Goal: Information Seeking & Learning: Learn about a topic

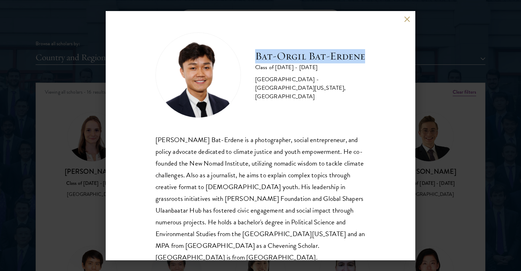
scroll to position [863, 0]
click at [33, 153] on div "Bat-Orgil Bat-Erdene Class of 2025 - 2026 Mongolia - University of Arizona, Uni…" at bounding box center [260, 135] width 521 height 271
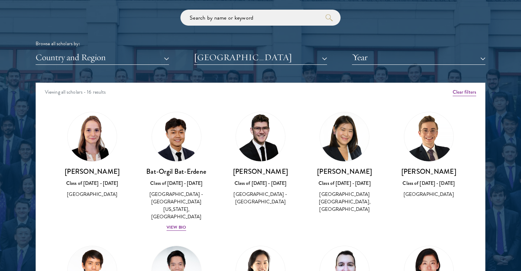
scroll to position [214, 0]
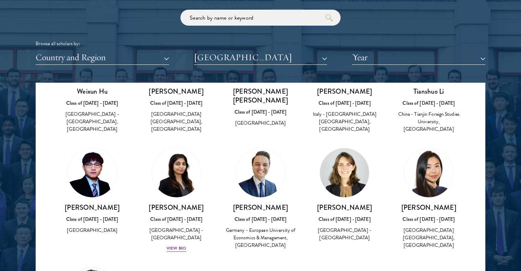
click at [228, 48] on div "Browse all scholars by: Country and Region All Countries and Regions Afghanista…" at bounding box center [261, 37] width 450 height 55
click at [229, 56] on button "University College London" at bounding box center [261, 57] width 134 height 15
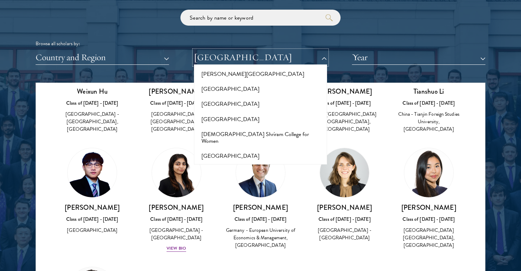
scroll to position [2374, 0]
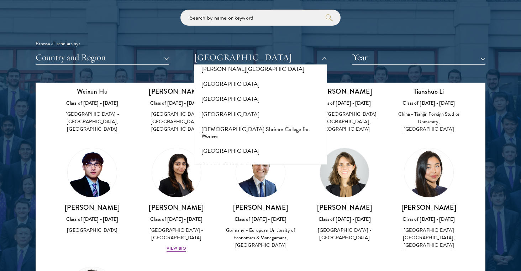
click at [231, 210] on button "London School of Economics and Political Science" at bounding box center [260, 217] width 129 height 15
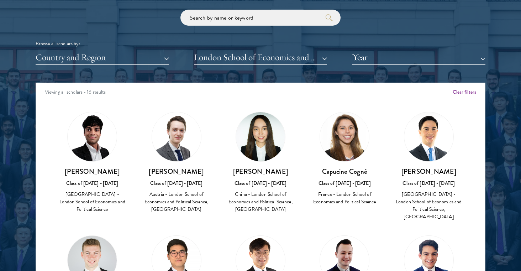
click at [240, 67] on div "Scholar Directory Congratulations and welcome to the Schwarzman Scholars Class …" at bounding box center [261, 115] width 450 height 362
click at [240, 63] on button "London School of Economics and Political Science" at bounding box center [261, 57] width 134 height 15
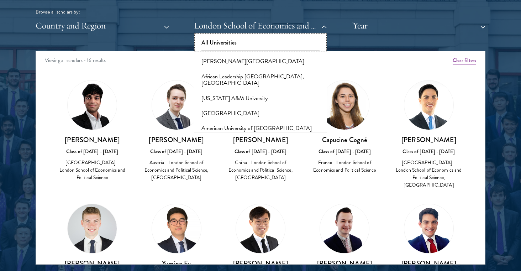
click at [221, 43] on button "All Universities" at bounding box center [260, 42] width 129 height 15
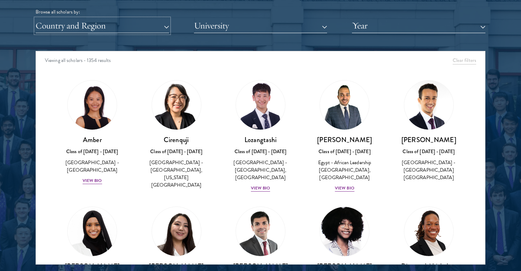
click at [120, 28] on button "Country and Region" at bounding box center [103, 26] width 134 height 15
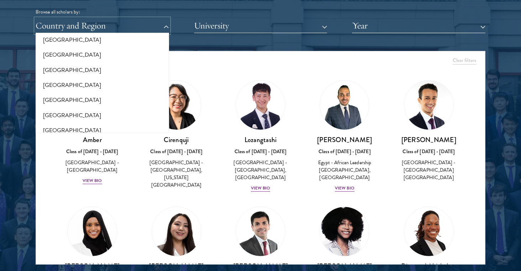
scroll to position [37, 0]
click at [89, 69] on button "[GEOGRAPHIC_DATA]" at bounding box center [102, 69] width 129 height 15
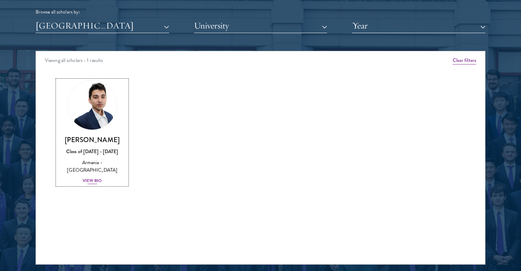
click at [96, 177] on div "View Bio" at bounding box center [93, 180] width 20 height 7
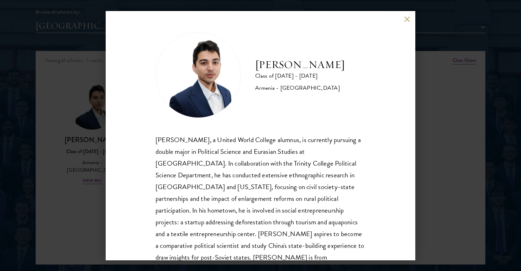
scroll to position [12, 0]
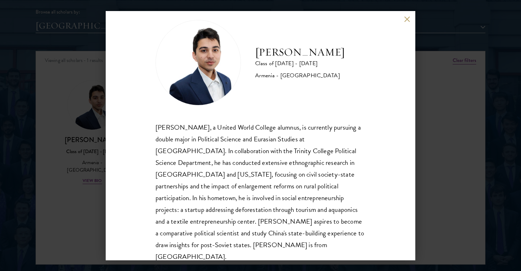
click at [289, 233] on div "Albert Ananyan, a United World College alumnus, is currently pursuing a double …" at bounding box center [261, 191] width 210 height 141
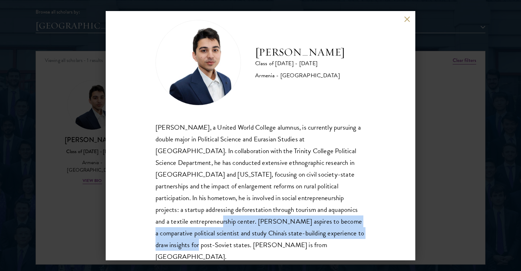
drag, startPoint x: 291, startPoint y: 233, endPoint x: 302, endPoint y: 212, distance: 24.2
click at [301, 212] on div "Albert Ananyan, a United World College alumnus, is currently pursuing a double …" at bounding box center [261, 191] width 210 height 141
copy div "Albert aspires to become a comparative political scientist and study China's st…"
click at [96, 180] on div "Albert Ananyan Class of 2024 - 2025 Armenia - Trinity College Albert Ananyan, a…" at bounding box center [260, 135] width 521 height 271
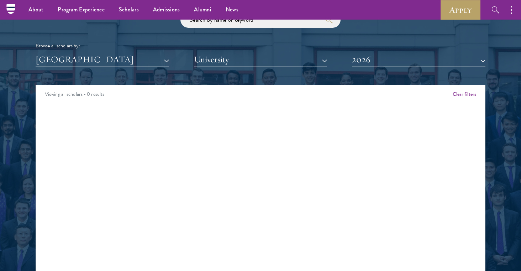
scroll to position [761, 0]
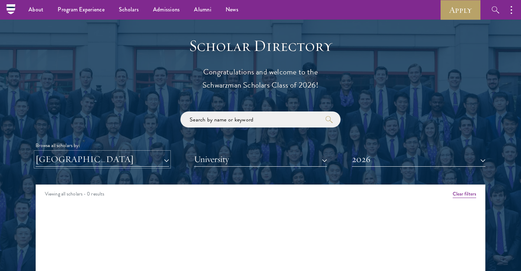
click at [67, 160] on button "[GEOGRAPHIC_DATA]" at bounding box center [103, 159] width 134 height 15
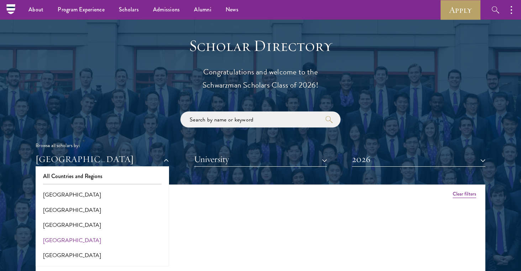
click at [344, 184] on div "Scholar Directory Congratulations and welcome to the Schwarzman Scholars Class …" at bounding box center [261, 217] width 450 height 362
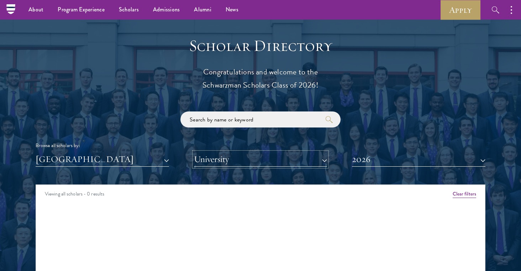
click at [283, 162] on button "University" at bounding box center [261, 159] width 134 height 15
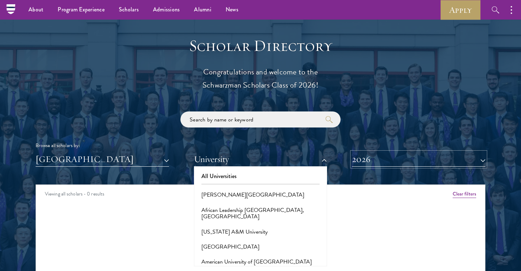
click at [376, 161] on button "2026" at bounding box center [419, 159] width 134 height 15
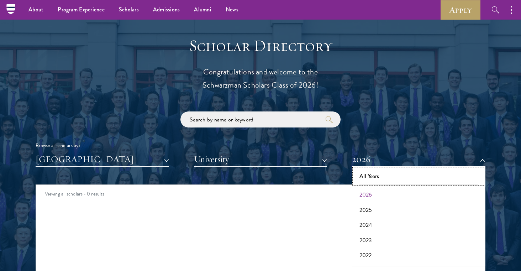
click at [378, 176] on button "All Years" at bounding box center [418, 176] width 129 height 15
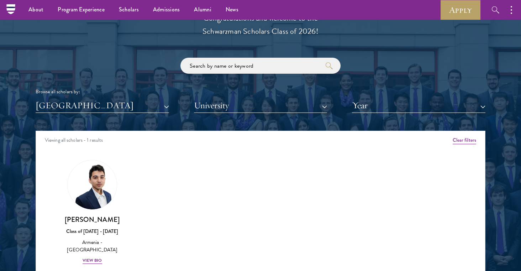
scroll to position [823, 0]
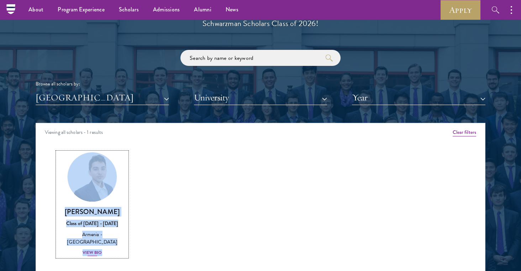
click at [101, 218] on div "Albert Ananyan Class of 2024 - 2025 Armenia - Trinity College View Bio" at bounding box center [92, 231] width 70 height 49
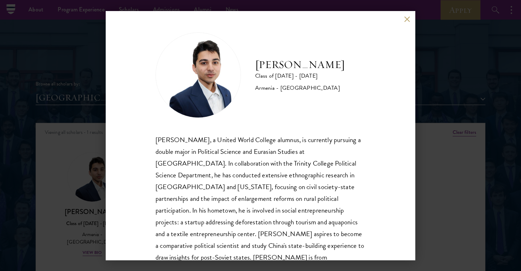
drag, startPoint x: 256, startPoint y: 69, endPoint x: 360, endPoint y: 69, distance: 104.3
click at [360, 69] on div "Albert Ananyan Class of 2024 - 2025 Armenia - Trinity College" at bounding box center [261, 74] width 210 height 85
copy h2 "Albert Ananyan"
click at [49, 138] on div "Albert Ananyan Class of 2024 - 2025 Armenia - Trinity College Albert Ananyan, a…" at bounding box center [260, 135] width 521 height 271
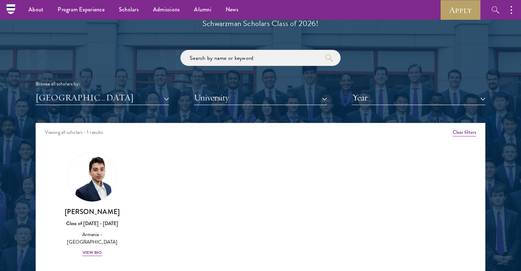
click at [85, 106] on div "Scholar Directory Congratulations and welcome to the Schwarzman Scholars Class …" at bounding box center [261, 155] width 450 height 362
click at [85, 98] on button "[GEOGRAPHIC_DATA]" at bounding box center [103, 97] width 134 height 15
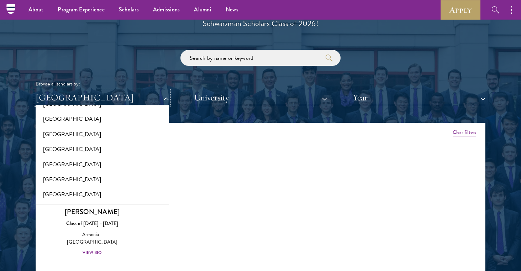
scroll to position [98, 0]
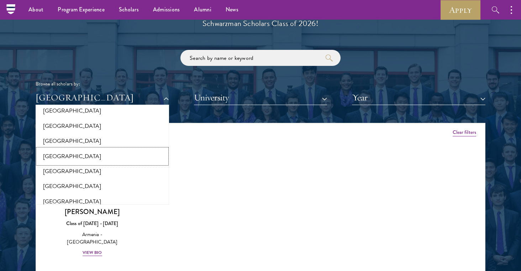
click at [59, 153] on button "[GEOGRAPHIC_DATA]" at bounding box center [102, 156] width 129 height 15
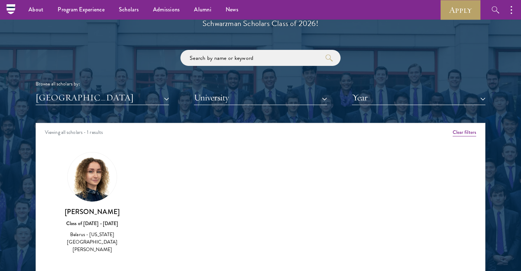
drag, startPoint x: 67, startPoint y: 211, endPoint x: 126, endPoint y: 212, distance: 59.5
click at [126, 212] on h3 "Kristina Lozinskaya" at bounding box center [92, 211] width 70 height 9
copy h3 "Kristina Lozinskaya"
click at [84, 96] on button "[GEOGRAPHIC_DATA]" at bounding box center [103, 97] width 134 height 15
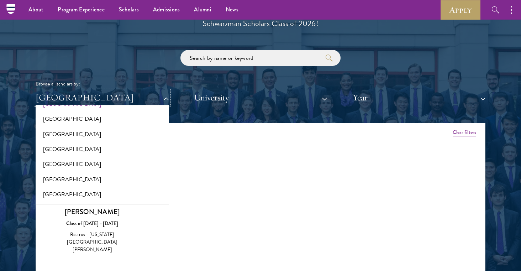
scroll to position [132, 0]
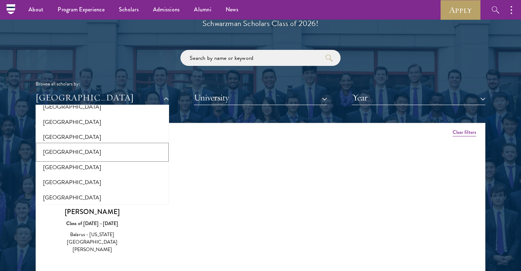
click at [85, 150] on button "[GEOGRAPHIC_DATA]" at bounding box center [102, 152] width 129 height 15
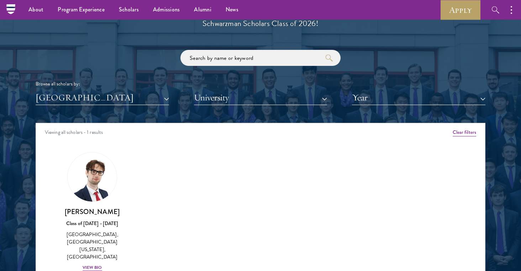
scroll to position [830, 0]
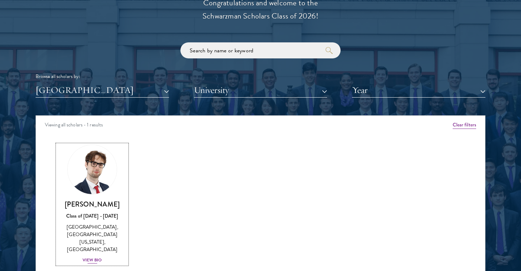
click at [94, 256] on div "Zlatko-Salko Lagumdzija Class of 2024 - 2025 Bosnia and Herzegovina - Brown Uni…" at bounding box center [92, 232] width 70 height 64
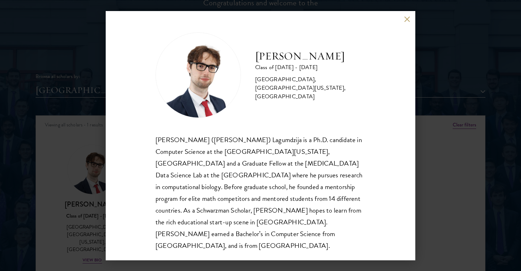
click at [53, 197] on div "Zlatko-Salko Lagumdzija Class of 2024 - 2025 Bosnia and Herzegovina - Brown Uni…" at bounding box center [260, 135] width 521 height 271
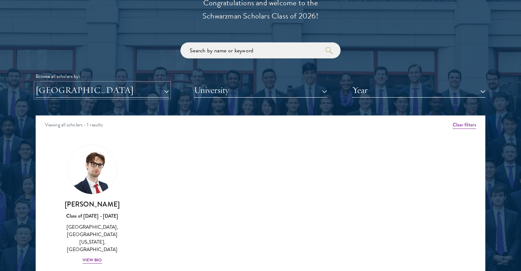
click at [97, 91] on button "[GEOGRAPHIC_DATA]" at bounding box center [103, 90] width 134 height 15
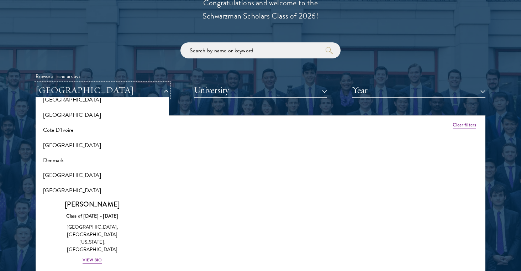
scroll to position [298, 0]
click at [52, 146] on button "[GEOGRAPHIC_DATA]" at bounding box center [102, 144] width 129 height 15
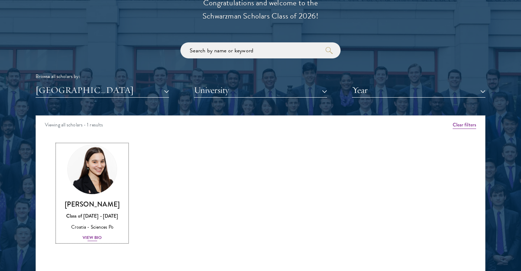
click at [93, 237] on div "View Bio" at bounding box center [93, 237] width 20 height 7
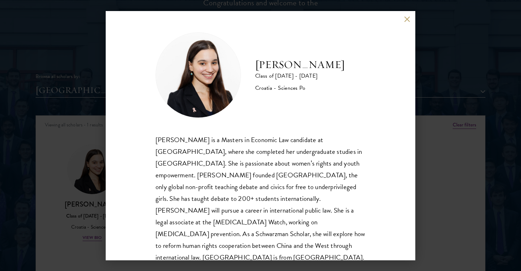
click at [52, 203] on div "Gabrijela Papec Class of 2025 - 2026 Croatia - Sciences Po Gabrijela Papec is a…" at bounding box center [260, 135] width 521 height 271
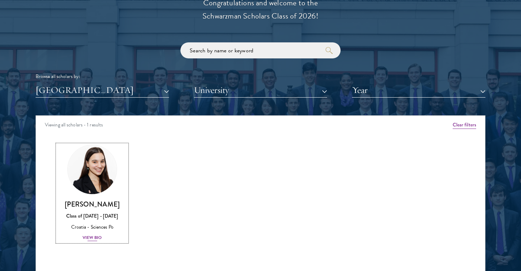
click at [86, 202] on h3 "Gabrijela Papec" at bounding box center [92, 204] width 70 height 9
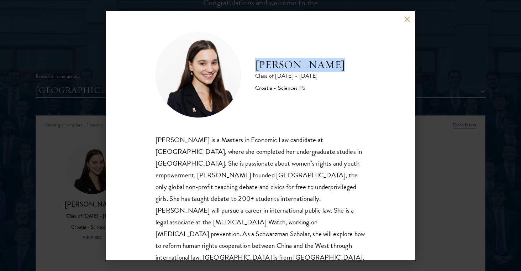
drag, startPoint x: 257, startPoint y: 64, endPoint x: 334, endPoint y: 66, distance: 77.3
click at [334, 66] on div "Gabrijela Papec Class of 2025 - 2026 Croatia - Sciences Po" at bounding box center [261, 74] width 210 height 85
copy h2 "Gabrijela Papec"
click at [83, 139] on div "Gabrijela Papec Class of 2025 - 2026 Croatia - Sciences Po Gabrijela Papec is a…" at bounding box center [260, 135] width 521 height 271
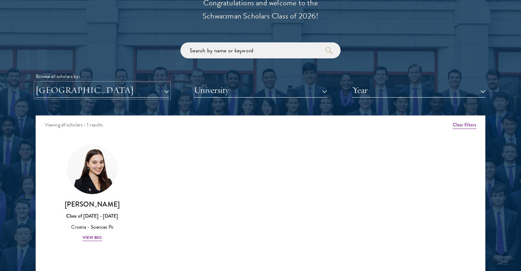
click at [112, 90] on button "[GEOGRAPHIC_DATA]" at bounding box center [103, 90] width 134 height 15
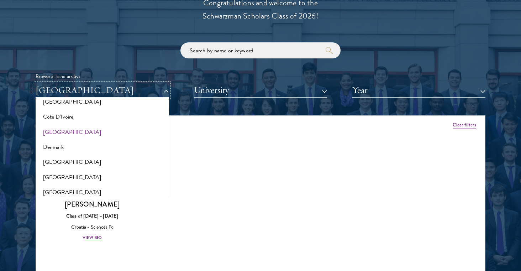
scroll to position [314, 0]
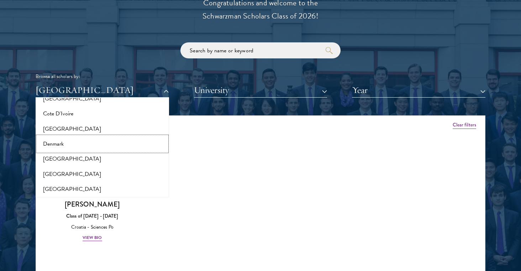
click at [52, 136] on button "Denmark" at bounding box center [102, 143] width 129 height 15
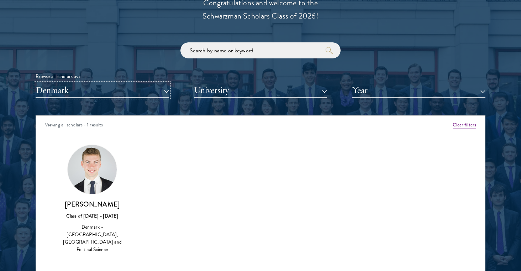
click at [113, 92] on button "Denmark" at bounding box center [103, 90] width 134 height 15
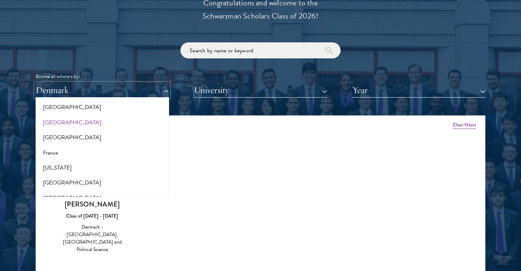
scroll to position [372, 0]
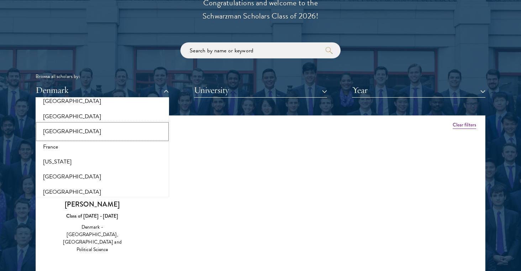
click at [51, 131] on button "[GEOGRAPHIC_DATA]" at bounding box center [102, 131] width 129 height 15
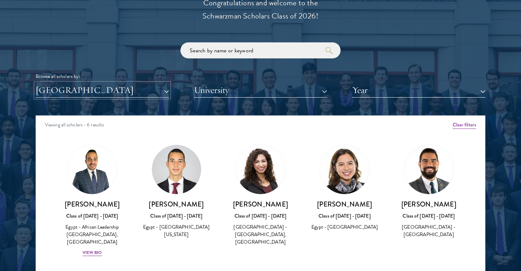
click at [95, 93] on button "[GEOGRAPHIC_DATA]" at bounding box center [103, 90] width 134 height 15
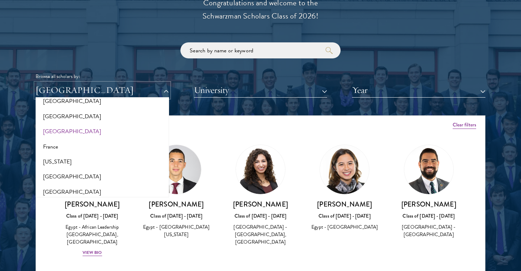
scroll to position [376, 0]
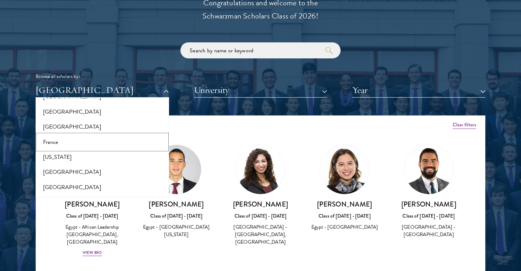
click at [58, 139] on button "France" at bounding box center [102, 142] width 129 height 15
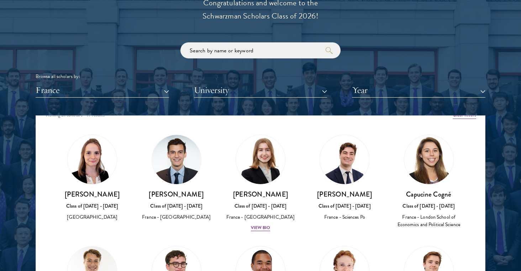
scroll to position [2, 0]
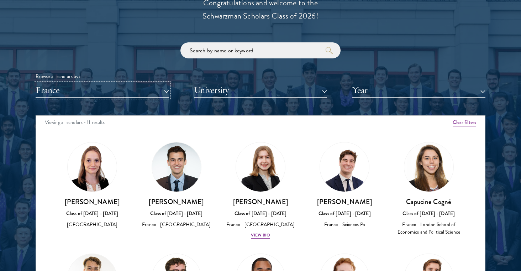
click at [86, 95] on button "France" at bounding box center [103, 90] width 134 height 15
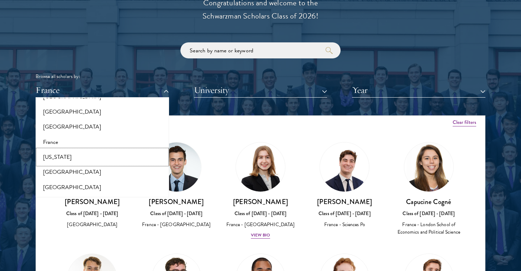
click at [76, 157] on button "[US_STATE]" at bounding box center [102, 157] width 129 height 15
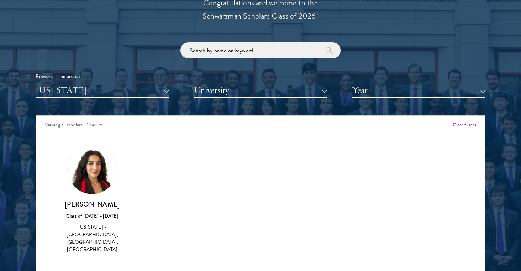
drag, startPoint x: 71, startPoint y: 204, endPoint x: 122, endPoint y: 204, distance: 52.0
click at [122, 204] on h3 "Eka Khorbaladze" at bounding box center [92, 204] width 70 height 9
copy h3 "Eka Khorbaladze"
click at [72, 93] on button "[US_STATE]" at bounding box center [103, 90] width 134 height 15
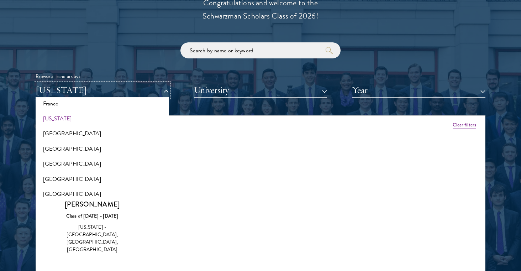
scroll to position [415, 0]
click at [56, 135] on button "[GEOGRAPHIC_DATA]" at bounding box center [102, 133] width 129 height 15
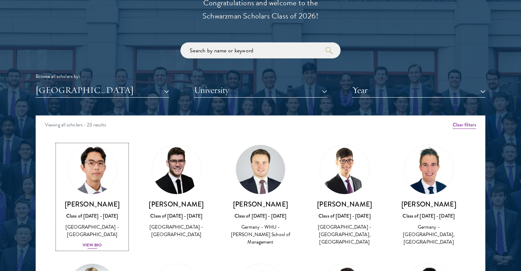
click at [95, 243] on div "View Bio" at bounding box center [93, 245] width 20 height 7
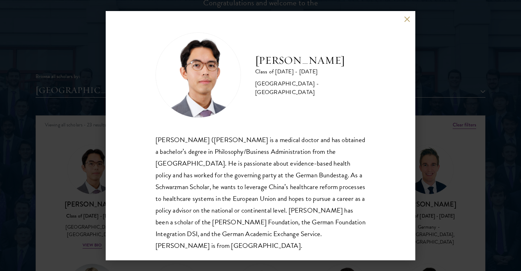
click at [96, 179] on div "Jason Adelhoefer Class of 2025 - 2026 Germany - Berlin Humboldt University Sieg…" at bounding box center [260, 135] width 521 height 271
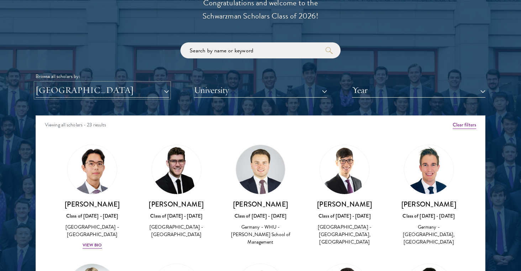
click at [102, 93] on button "[GEOGRAPHIC_DATA]" at bounding box center [103, 90] width 134 height 15
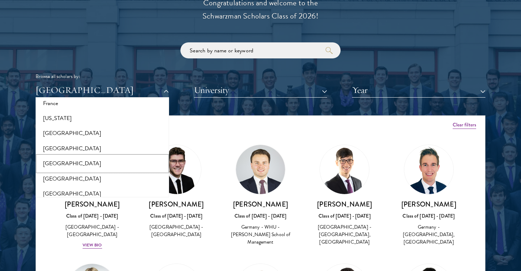
click at [53, 159] on button "[GEOGRAPHIC_DATA]" at bounding box center [102, 163] width 129 height 15
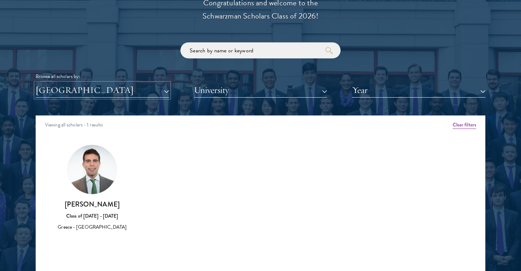
click at [95, 91] on button "[GEOGRAPHIC_DATA]" at bounding box center [103, 90] width 134 height 15
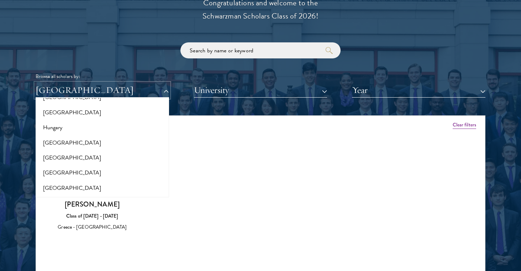
scroll to position [528, 0]
click at [57, 123] on button "Hungary" at bounding box center [102, 126] width 129 height 15
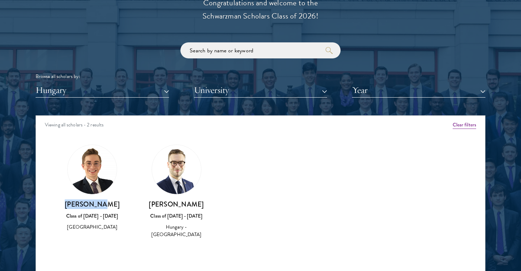
drag, startPoint x: 76, startPoint y: 205, endPoint x: 112, endPoint y: 205, distance: 36.0
click at [112, 205] on h3 "Ádám Halkó" at bounding box center [92, 204] width 70 height 9
copy h3 "Ádám Halkó"
drag, startPoint x: 157, startPoint y: 203, endPoint x: 210, endPoint y: 203, distance: 52.7
click at [210, 203] on h3 "András Volom" at bounding box center [176, 204] width 70 height 9
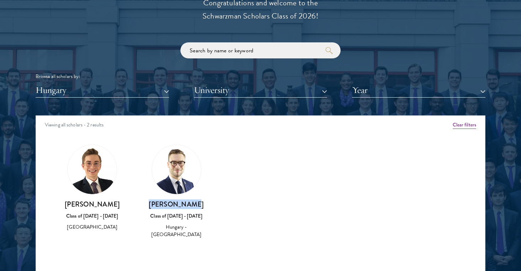
copy h3 "András Volom"
click at [94, 92] on button "Hungary" at bounding box center [103, 90] width 134 height 15
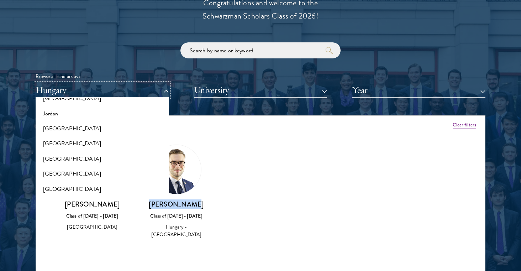
scroll to position [676, 0]
click at [61, 130] on button "[GEOGRAPHIC_DATA]" at bounding box center [102, 129] width 129 height 15
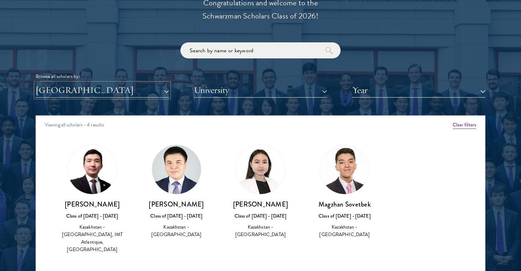
click at [80, 90] on button "[GEOGRAPHIC_DATA]" at bounding box center [103, 90] width 134 height 15
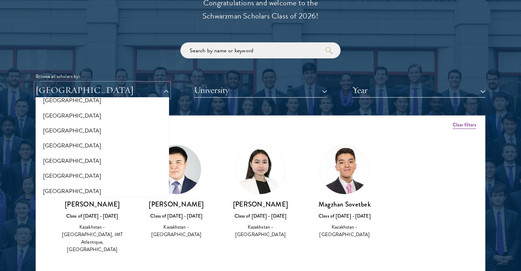
scroll to position [756, 0]
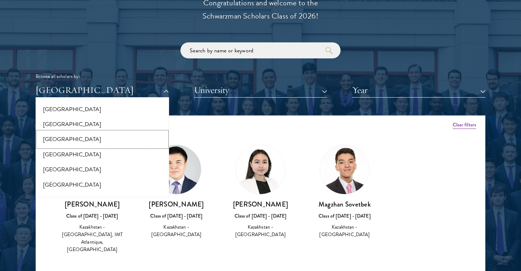
click at [63, 140] on button "[GEOGRAPHIC_DATA]" at bounding box center [102, 139] width 129 height 15
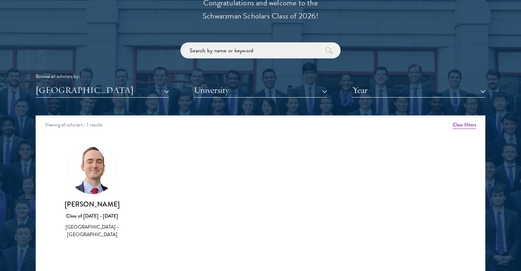
drag, startPoint x: 66, startPoint y: 205, endPoint x: 120, endPoint y: 204, distance: 53.8
click at [120, 204] on h3 "Jonas Kavaliauskas" at bounding box center [92, 204] width 70 height 9
copy h3 "Jonas Kavaliauskas"
click at [76, 92] on button "[GEOGRAPHIC_DATA]" at bounding box center [103, 90] width 134 height 15
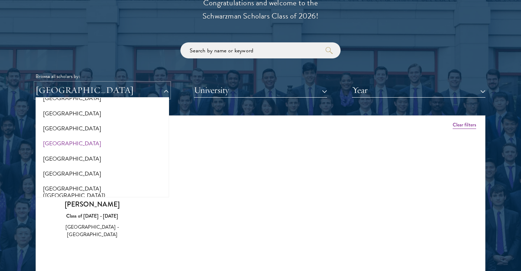
scroll to position [831, 0]
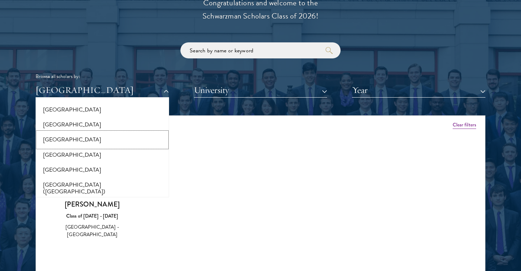
click at [55, 138] on button "[GEOGRAPHIC_DATA]" at bounding box center [102, 139] width 129 height 15
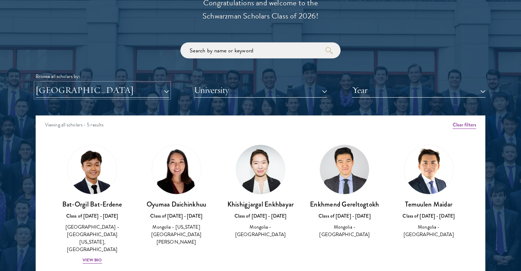
click at [88, 90] on button "[GEOGRAPHIC_DATA]" at bounding box center [103, 90] width 134 height 15
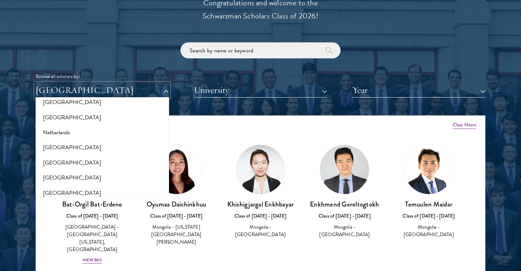
scroll to position [936, 0]
click at [60, 126] on button "Netherlands" at bounding box center [102, 132] width 129 height 15
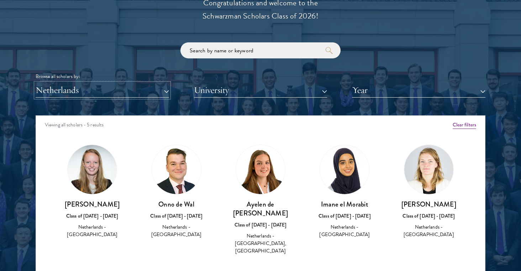
click at [82, 92] on button "Netherlands" at bounding box center [103, 90] width 134 height 15
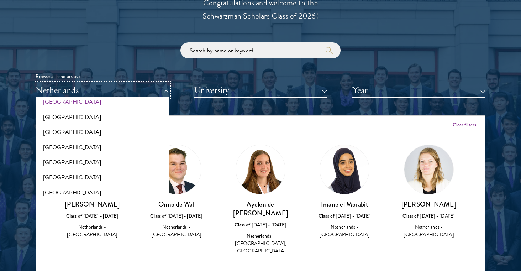
scroll to position [996, 0]
click at [60, 142] on button "[GEOGRAPHIC_DATA]" at bounding box center [102, 147] width 129 height 15
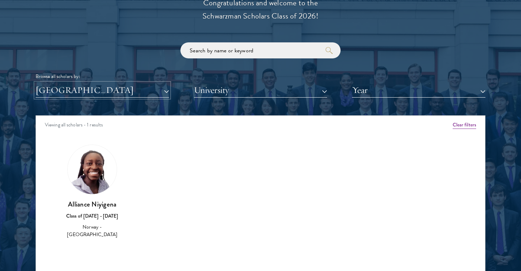
click at [99, 92] on button "[GEOGRAPHIC_DATA]" at bounding box center [103, 90] width 134 height 15
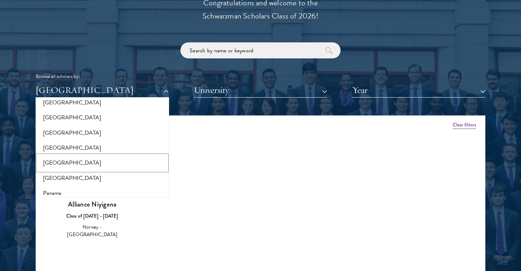
click at [58, 158] on button "[GEOGRAPHIC_DATA]" at bounding box center [102, 162] width 129 height 15
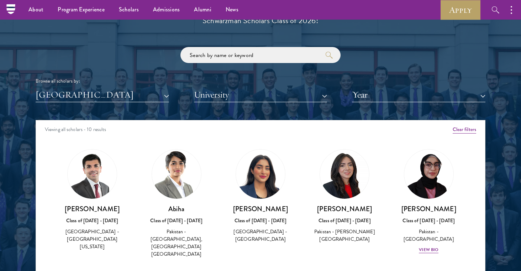
scroll to position [821, 0]
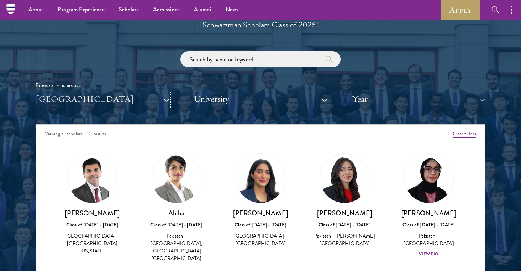
click at [70, 101] on button "[GEOGRAPHIC_DATA]" at bounding box center [103, 99] width 134 height 15
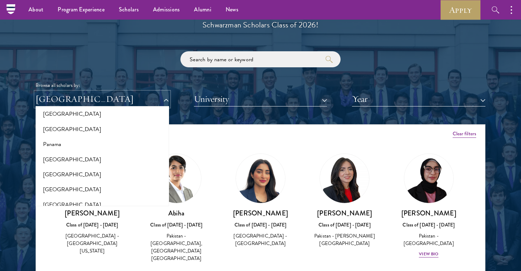
scroll to position [1061, 0]
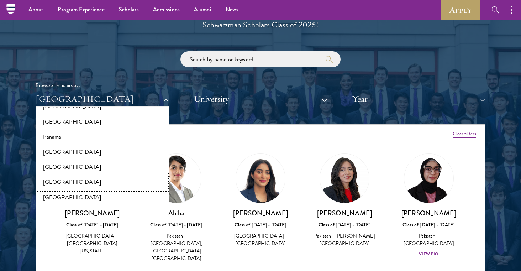
click at [50, 174] on button "[GEOGRAPHIC_DATA]" at bounding box center [102, 181] width 129 height 15
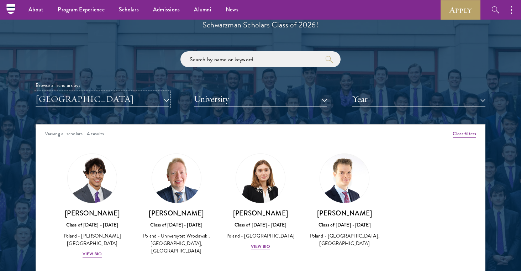
click at [92, 98] on button "[GEOGRAPHIC_DATA]" at bounding box center [103, 99] width 134 height 15
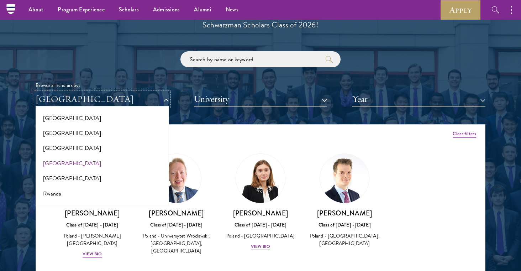
scroll to position [1104, 0]
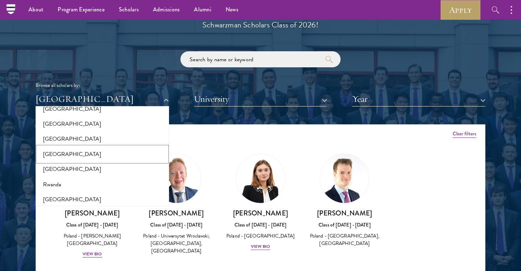
click at [61, 147] on button "[GEOGRAPHIC_DATA]" at bounding box center [102, 154] width 129 height 15
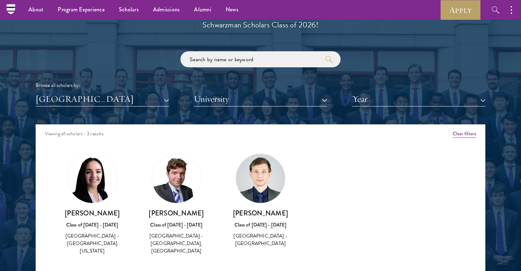
drag, startPoint x: 154, startPoint y: 213, endPoint x: 203, endPoint y: 213, distance: 49.5
click at [203, 213] on h3 "Radu Pupezeanu" at bounding box center [176, 213] width 70 height 9
copy h3 "Radu Pupezeanu"
drag, startPoint x: 236, startPoint y: 214, endPoint x: 269, endPoint y: 214, distance: 33.5
click at [269, 214] on h3 "Cristopher Uglea" at bounding box center [261, 213] width 70 height 9
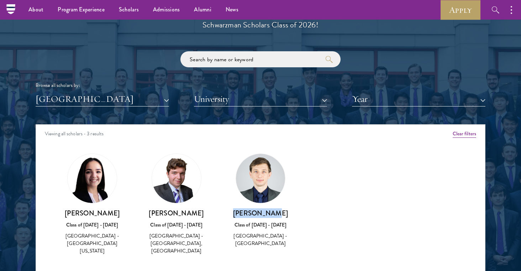
drag, startPoint x: 66, startPoint y: 213, endPoint x: 126, endPoint y: 213, distance: 60.2
click at [126, 213] on h3 "Cristina Pogorevici" at bounding box center [92, 213] width 70 height 9
copy h3 "Cristina Pogorevici"
click at [67, 95] on button "[GEOGRAPHIC_DATA]" at bounding box center [103, 99] width 134 height 15
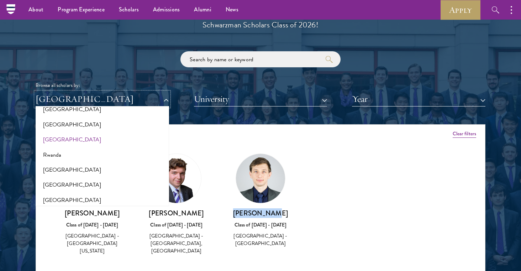
scroll to position [1142, 0]
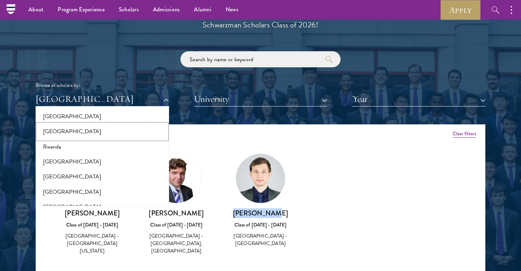
click at [53, 125] on button "[GEOGRAPHIC_DATA]" at bounding box center [102, 131] width 129 height 15
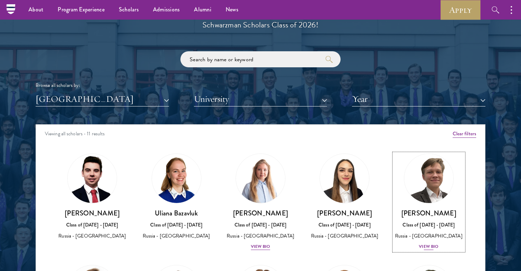
click at [426, 250] on div "View Bio" at bounding box center [429, 246] width 20 height 7
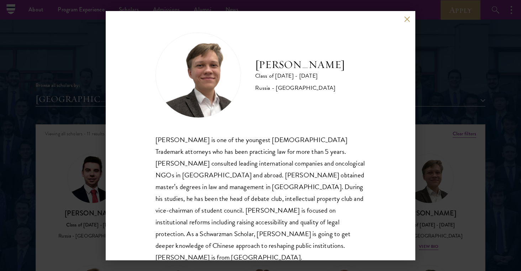
drag, startPoint x: 266, startPoint y: 234, endPoint x: 342, endPoint y: 213, distance: 78.7
click at [342, 213] on div "Ivan Nikiforov is one of the youngest Russian Trademark attorneys who has been …" at bounding box center [261, 199] width 210 height 130
drag, startPoint x: 340, startPoint y: 211, endPoint x: 295, endPoint y: 211, distance: 45.6
click at [294, 211] on div "Ivan Nikiforov is one of the youngest Russian Trademark attorneys who has been …" at bounding box center [261, 199] width 210 height 130
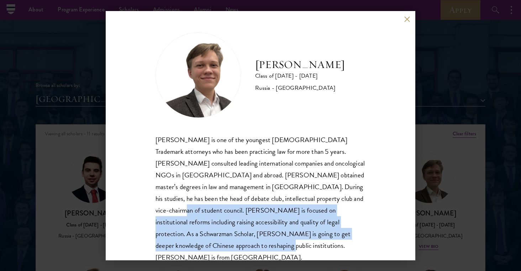
drag, startPoint x: 271, startPoint y: 200, endPoint x: 330, endPoint y: 230, distance: 66.6
click at [330, 231] on div "Ivan Nikiforov is one of the youngest Russian Trademark attorneys who has been …" at bounding box center [261, 199] width 210 height 130
copy div "Ivan is focused on institutional reforms including raising accessibility and qu…"
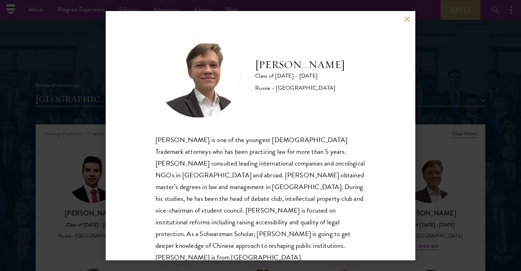
click at [59, 204] on div "Ivan Nikiforov Class of 2025 - 2026 Russia - Saint Petersburg State University …" at bounding box center [260, 135] width 521 height 271
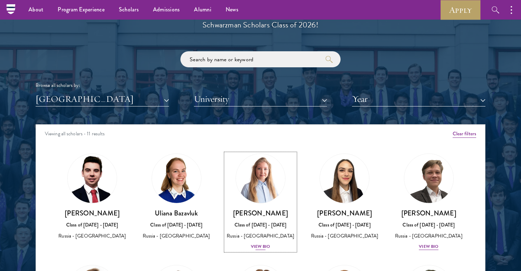
click at [264, 250] on div "View Bio" at bounding box center [261, 246] width 20 height 7
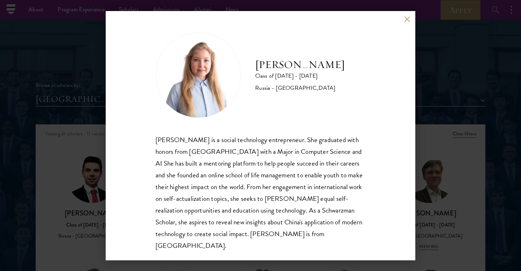
click at [76, 195] on div "Julia Cores Class of 2024 - 2025 Russia - Saint Petersburg State University Jul…" at bounding box center [260, 135] width 521 height 271
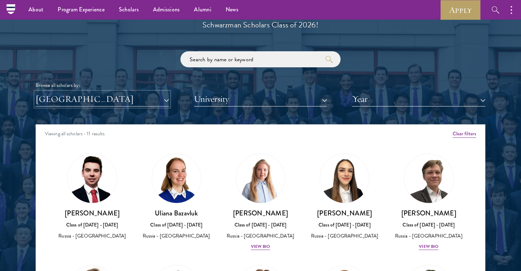
click at [84, 101] on button "[GEOGRAPHIC_DATA]" at bounding box center [103, 99] width 134 height 15
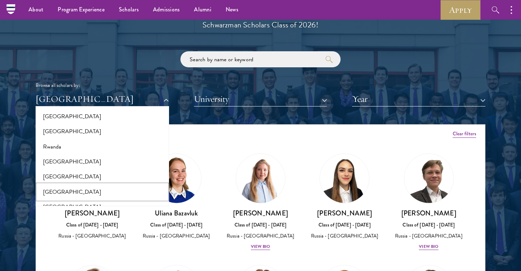
click at [55, 184] on button "[GEOGRAPHIC_DATA]" at bounding box center [102, 191] width 129 height 15
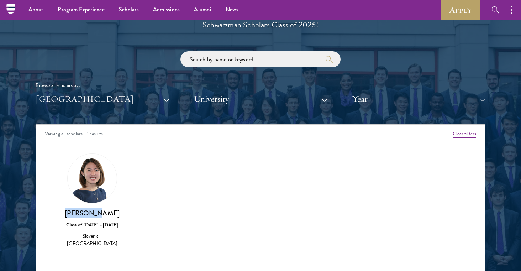
drag, startPoint x: 77, startPoint y: 213, endPoint x: 120, endPoint y: 213, distance: 43.1
click at [120, 213] on h3 "Jana Tian" at bounding box center [92, 213] width 70 height 9
click at [66, 104] on button "[GEOGRAPHIC_DATA]" at bounding box center [103, 99] width 134 height 15
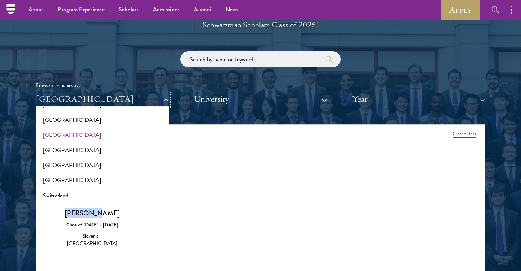
scroll to position [1258, 0]
click at [48, 143] on button "[GEOGRAPHIC_DATA]" at bounding box center [102, 150] width 129 height 15
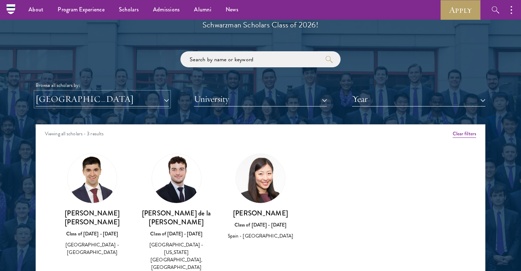
click at [77, 99] on button "[GEOGRAPHIC_DATA]" at bounding box center [103, 99] width 134 height 15
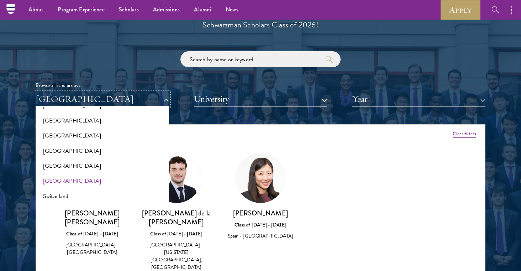
scroll to position [1278, 0]
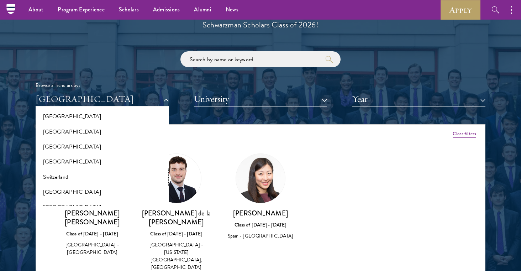
click at [60, 169] on button "Switzerland" at bounding box center [102, 176] width 129 height 15
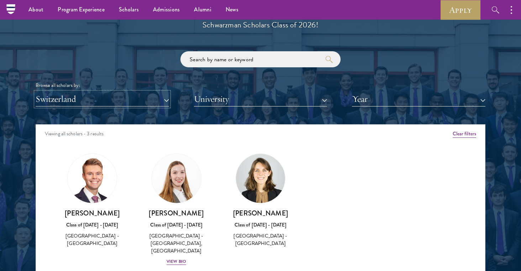
click at [88, 101] on button "Switzerland" at bounding box center [103, 99] width 134 height 15
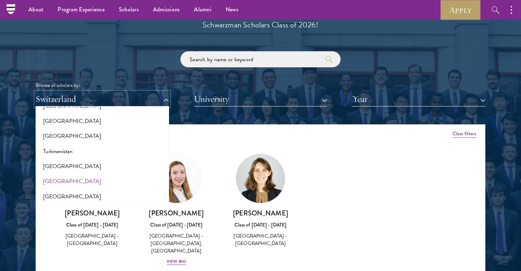
scroll to position [1416, 0]
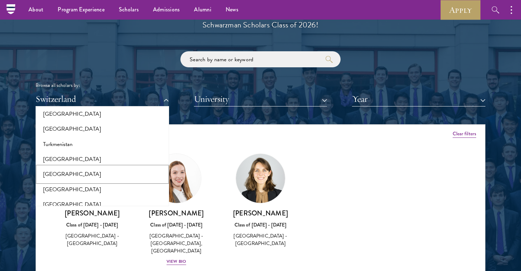
click at [71, 168] on button "[GEOGRAPHIC_DATA]" at bounding box center [102, 174] width 129 height 15
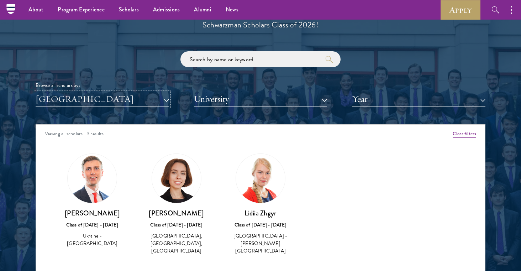
click at [80, 101] on button "[GEOGRAPHIC_DATA]" at bounding box center [103, 99] width 134 height 15
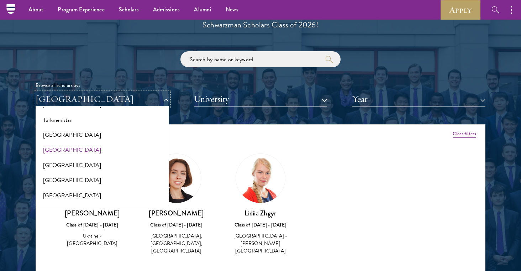
scroll to position [1441, 0]
click at [70, 158] on button "[GEOGRAPHIC_DATA]" at bounding box center [102, 164] width 129 height 15
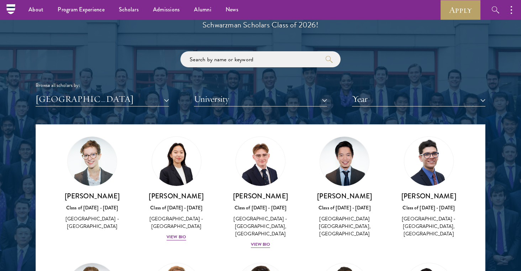
scroll to position [375, 0]
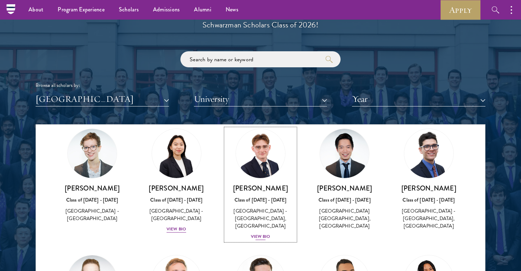
click at [260, 233] on div "View Bio" at bounding box center [261, 236] width 20 height 7
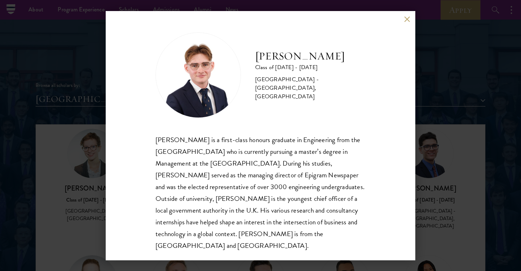
click at [83, 197] on div "Rowan Humphreys Class of 2024 - 2025 United Kingdom - University of Bristol, Un…" at bounding box center [260, 135] width 521 height 271
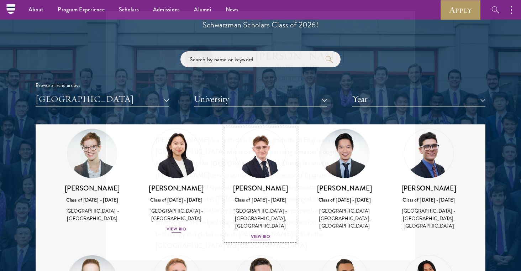
scroll to position [362, 0]
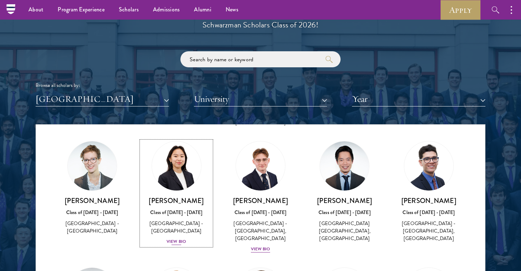
click at [177, 238] on div "View Bio" at bounding box center [177, 241] width 20 height 7
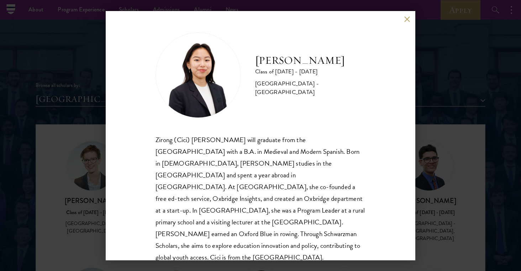
click at [69, 208] on div "Zirong Hong Class of 2024 - 2025 United Kingdom - University of Oxford Zirong (…" at bounding box center [260, 135] width 521 height 271
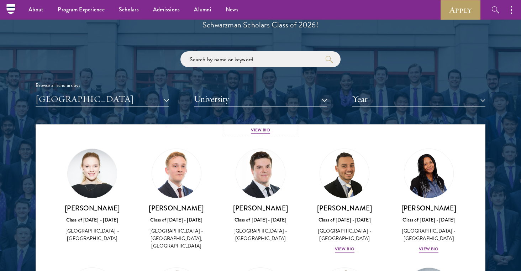
scroll to position [480, 0]
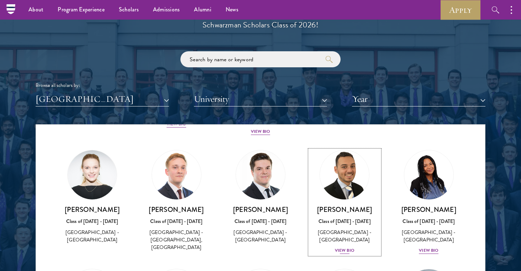
click at [344, 247] on div "View Bio" at bounding box center [345, 250] width 20 height 7
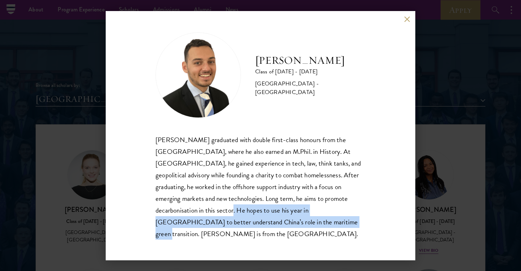
drag, startPoint x: 156, startPoint y: 212, endPoint x: 226, endPoint y: 226, distance: 72.1
click at [226, 226] on div "Jacob Keisner graduated with double first-class honours from the University of …" at bounding box center [261, 187] width 210 height 106
click at [52, 166] on div "Jacob Keisner Class of 2025 - 2026 United Kingdom - University of Cambridge Jac…" at bounding box center [260, 135] width 521 height 271
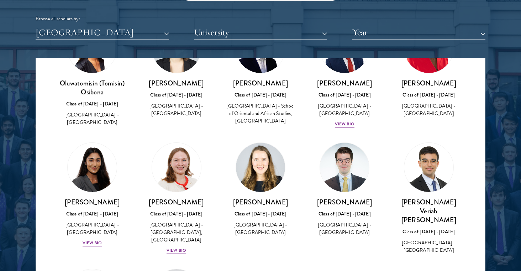
scroll to position [892, 0]
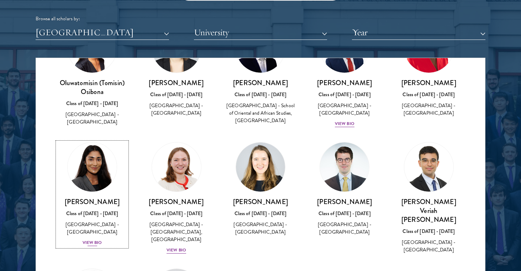
click at [91, 239] on div "View Bio" at bounding box center [93, 242] width 20 height 7
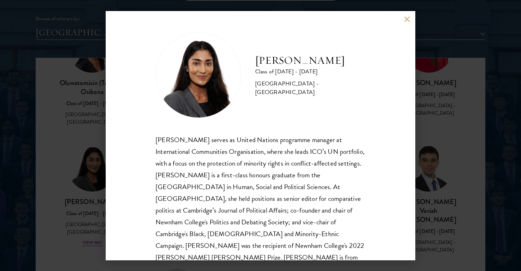
click at [59, 203] on div "Mia Sawjani Class of 2025 - 2026 United Kingdom - University of Cambridge Mia S…" at bounding box center [260, 135] width 521 height 271
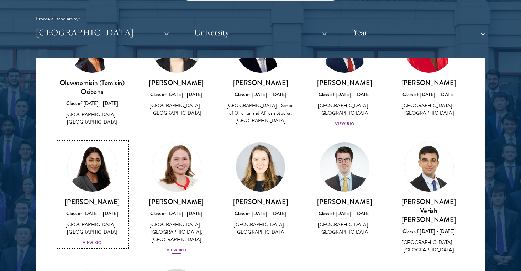
scroll to position [891, 0]
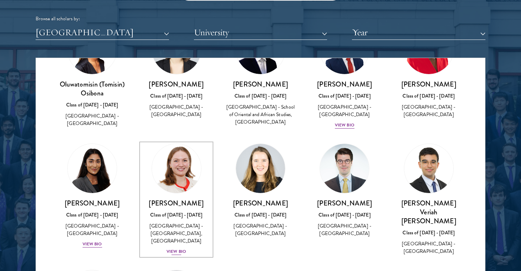
click at [179, 248] on div "View Bio" at bounding box center [177, 251] width 20 height 7
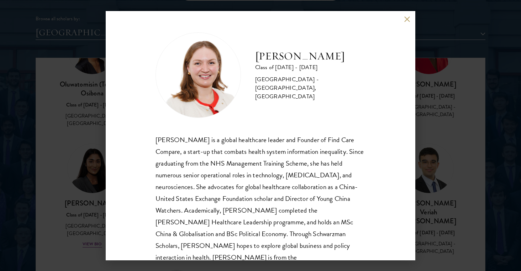
click at [64, 200] on div "Roxanne Stevenson-Brown Class of 2025 - 2026 United Kingdom - King's College Lo…" at bounding box center [260, 135] width 521 height 271
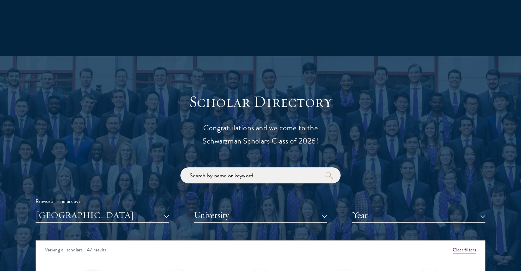
scroll to position [763, 0]
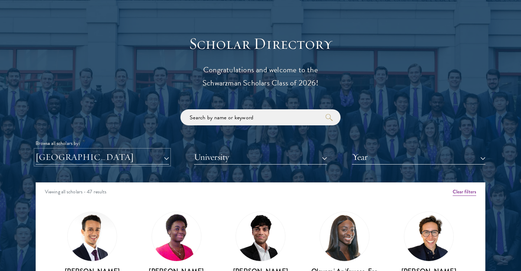
click at [85, 161] on button "[GEOGRAPHIC_DATA]" at bounding box center [103, 157] width 134 height 15
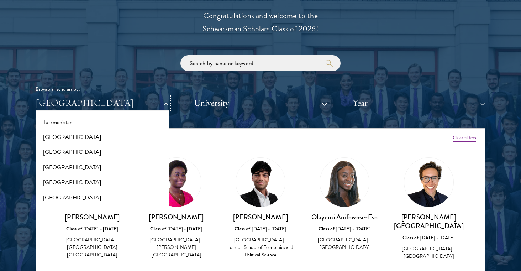
scroll to position [1389, 0]
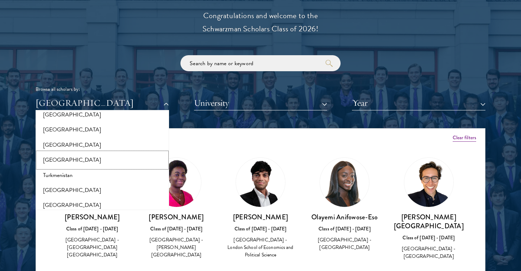
click at [88, 152] on button "[GEOGRAPHIC_DATA]" at bounding box center [102, 159] width 129 height 15
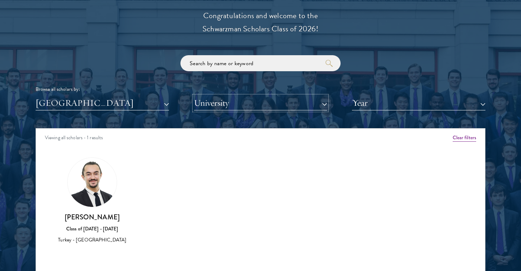
click at [225, 106] on button "University" at bounding box center [261, 103] width 134 height 15
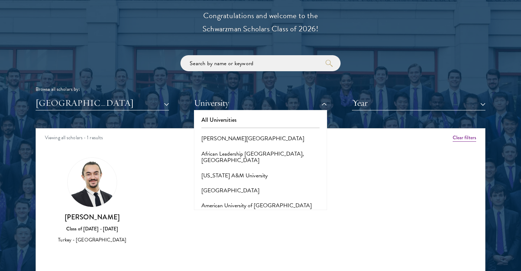
click at [147, 204] on div "Amber Class of 2025 - 2026 China - Peking University View Bio Cirenquji Class o…" at bounding box center [260, 206] width 449 height 117
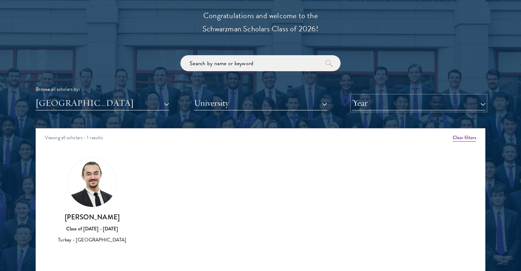
click at [391, 104] on button "Year" at bounding box center [419, 103] width 134 height 15
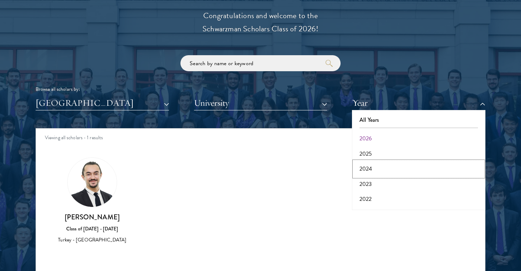
click at [387, 172] on button "2024" at bounding box center [418, 168] width 129 height 15
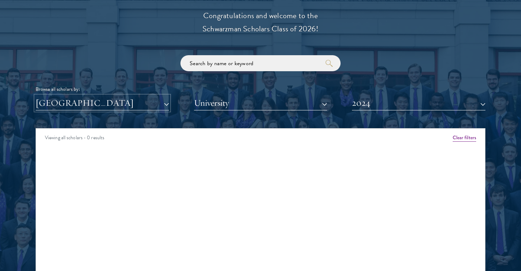
click at [135, 104] on button "[GEOGRAPHIC_DATA]" at bounding box center [103, 103] width 134 height 15
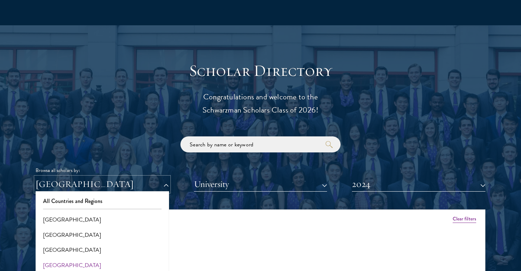
scroll to position [769, 0]
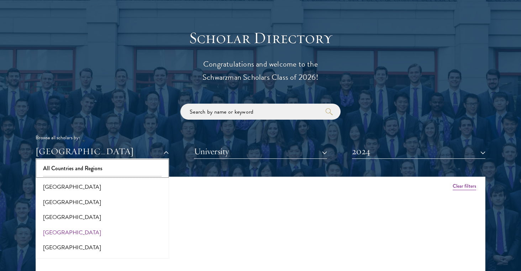
click at [91, 163] on button "All Countries and Regions" at bounding box center [102, 168] width 129 height 15
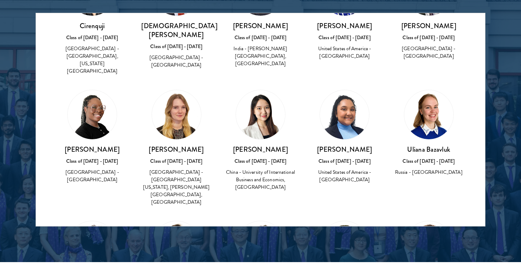
scroll to position [102, 0]
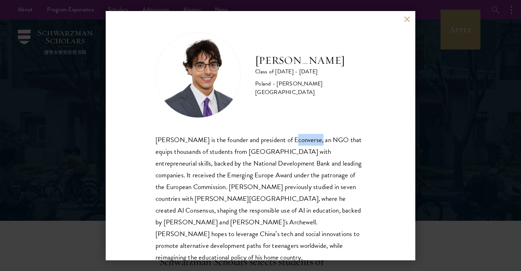
drag, startPoint x: 283, startPoint y: 140, endPoint x: 309, endPoint y: 140, distance: 25.6
click at [309, 140] on div "Jan Bartkowiak is the founder and president of Econverse, an NGO that equips th…" at bounding box center [261, 204] width 210 height 141
copy div "Econverse"
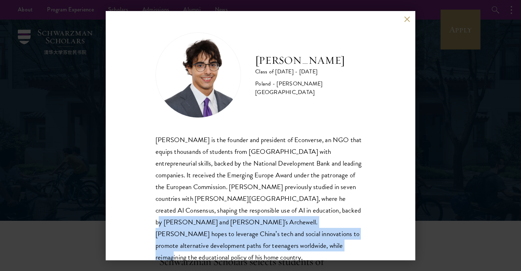
drag, startPoint x: 249, startPoint y: 211, endPoint x: 191, endPoint y: 241, distance: 65.4
click at [191, 241] on div "Jan Bartkowiak is the founder and president of Econverse, an NGO that equips th…" at bounding box center [261, 204] width 210 height 141
copy div "Jan hopes to leverage China’s tech and social innovations to promote alternativ…"
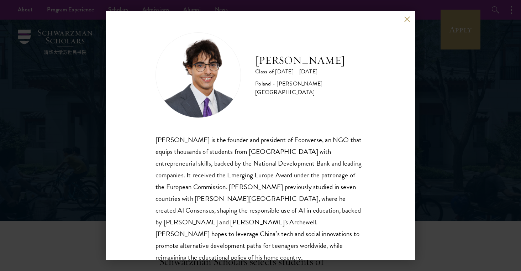
click at [263, 136] on div "Jan Bartkowiak is the founder and president of Econverse, an NGO that equips th…" at bounding box center [261, 204] width 210 height 141
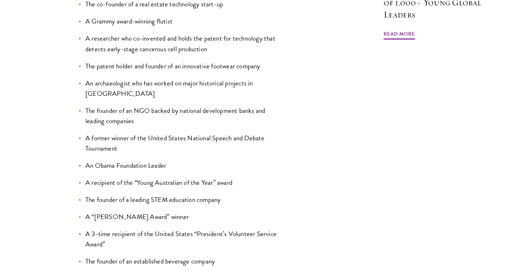
scroll to position [872, 0]
